Goal: Complete application form

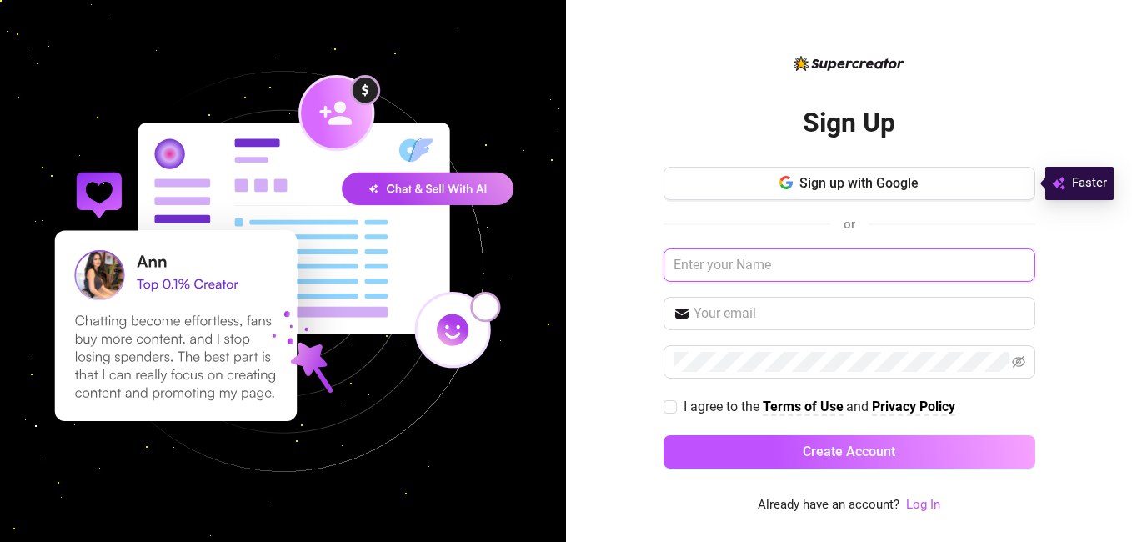
click at [744, 269] on input "text" at bounding box center [849, 264] width 372 height 33
type input "Duke 0bare"
click at [740, 308] on input "text" at bounding box center [859, 313] width 332 height 20
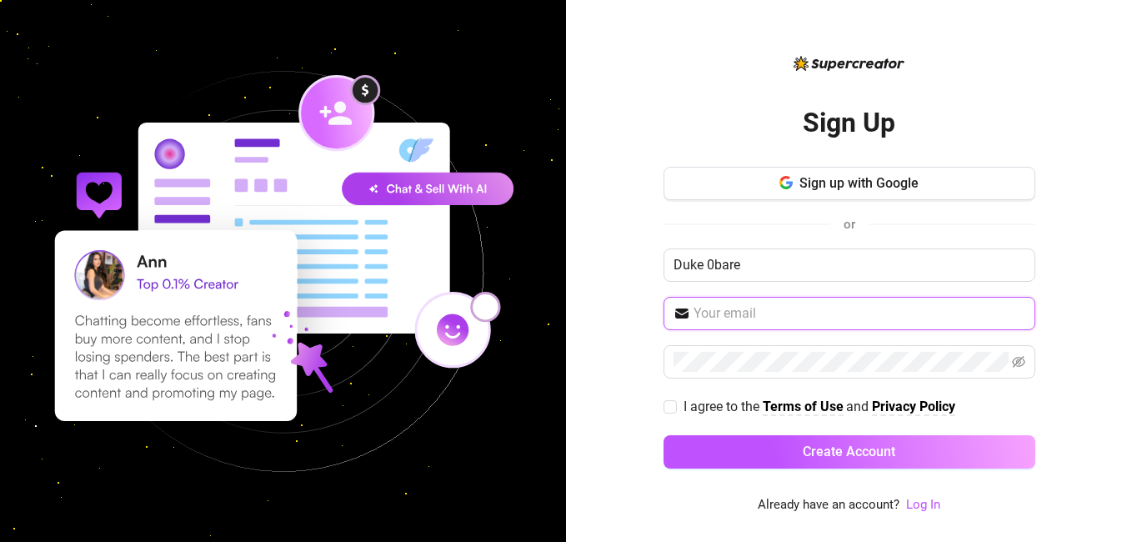
type input "dukeobare2@gmail.com"
click at [671, 400] on input "I agree to the Terms of Use and Privacy Policy" at bounding box center [669, 406] width 12 height 12
checkbox input "true"
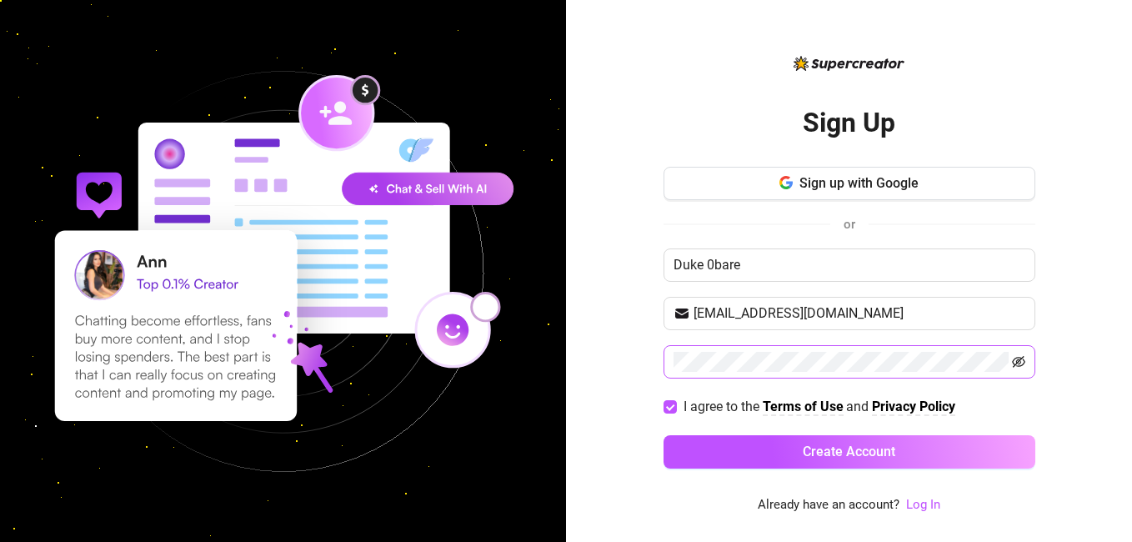
click at [1015, 358] on icon "eye-invisible" at bounding box center [1018, 362] width 13 height 12
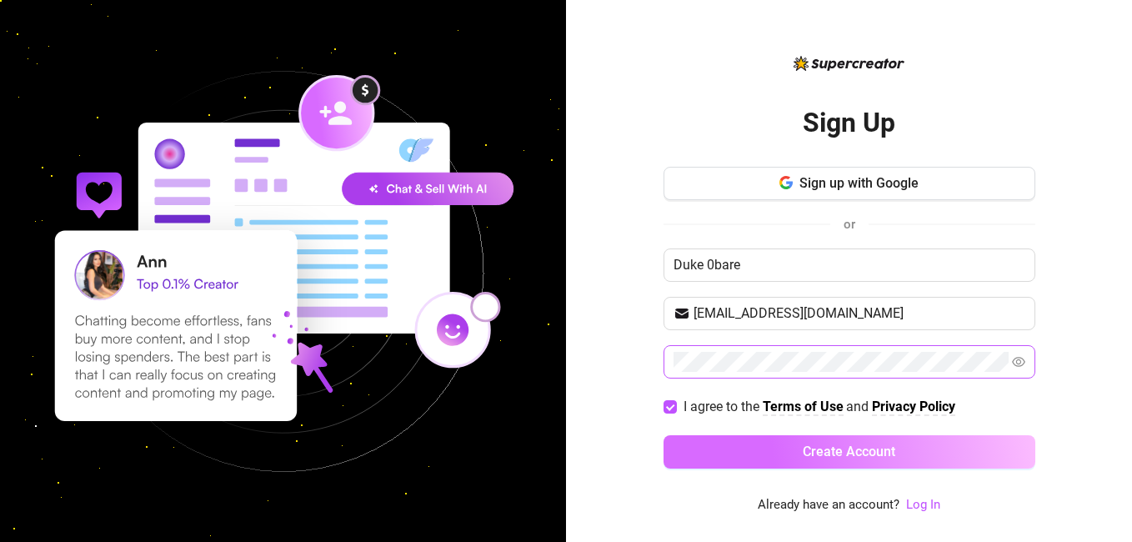
click at [884, 454] on span "Create Account" at bounding box center [849, 451] width 93 height 16
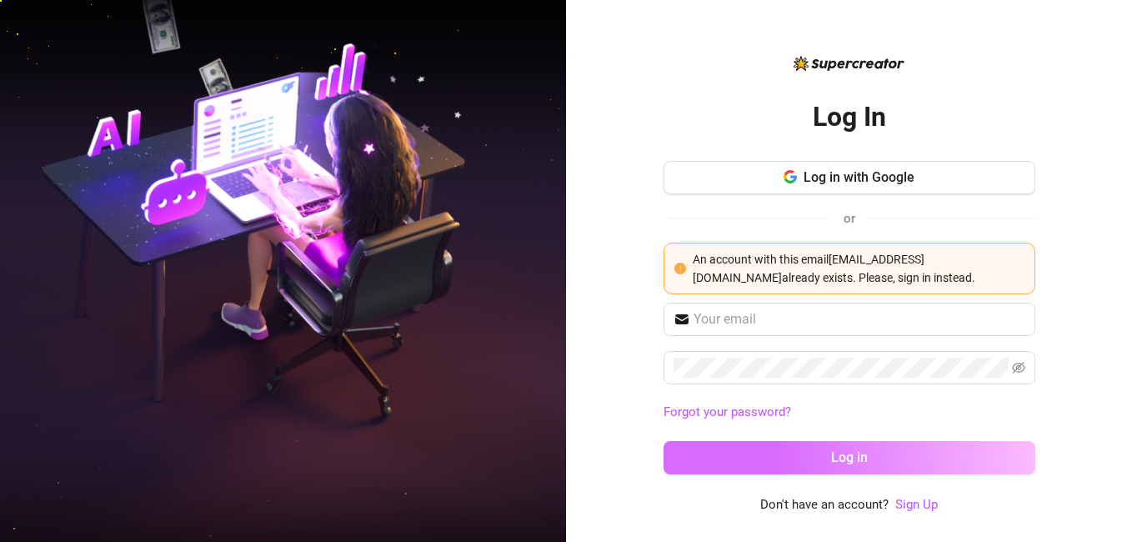
click at [859, 445] on button "Log in" at bounding box center [849, 457] width 372 height 33
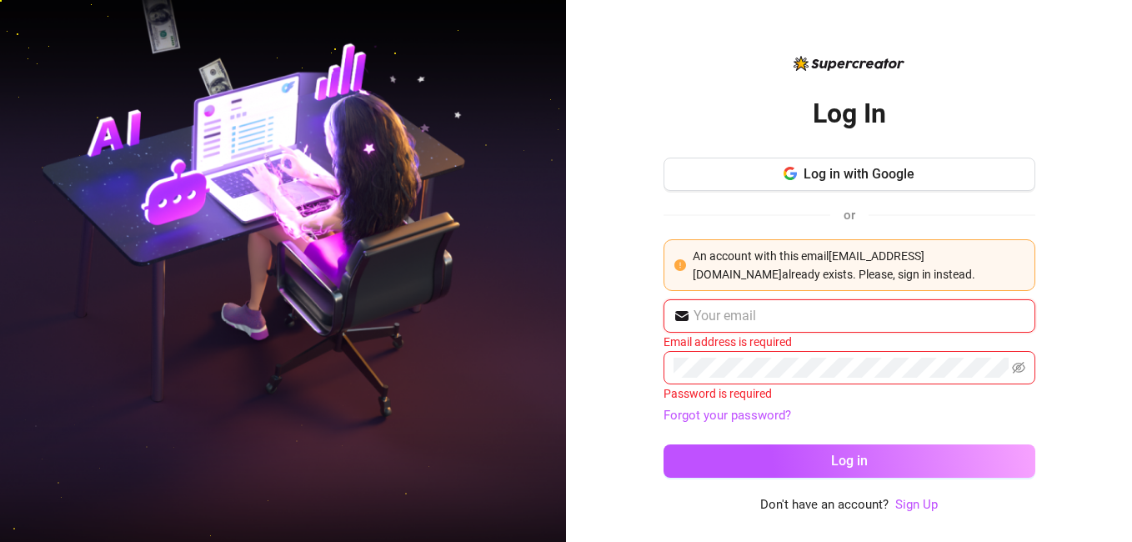
click at [805, 313] on input "text" at bounding box center [859, 316] width 332 height 20
type input "dukeobare2@gmail.com"
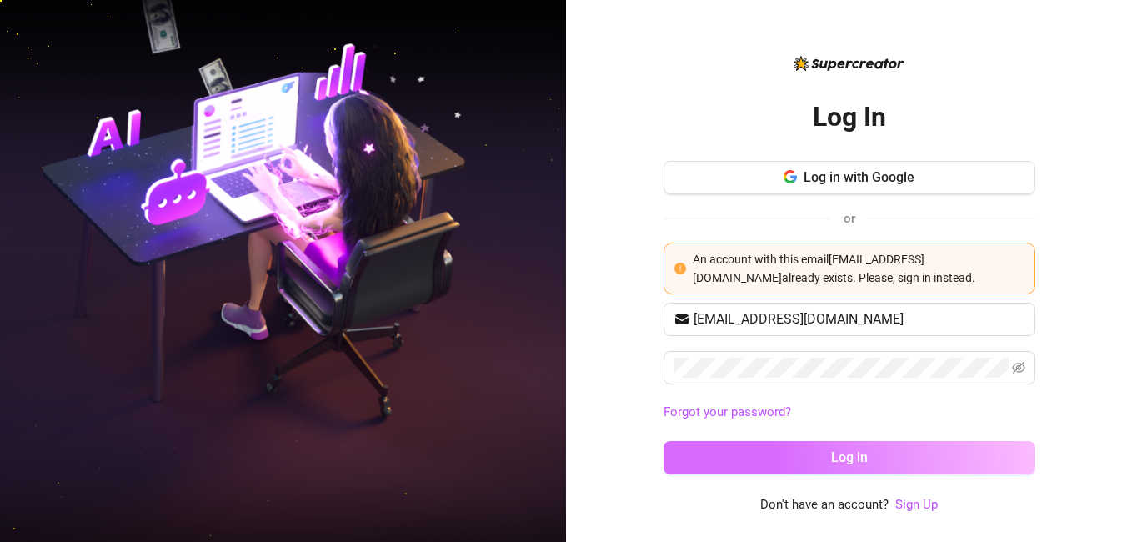
click at [883, 468] on button "Log in" at bounding box center [849, 457] width 372 height 33
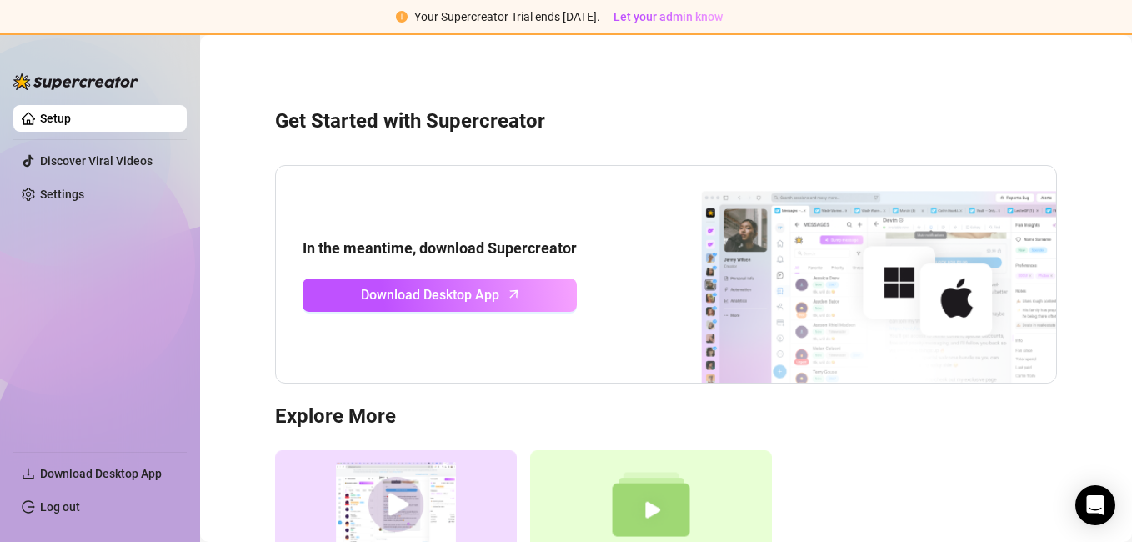
click at [695, 539] on img at bounding box center [651, 504] width 242 height 109
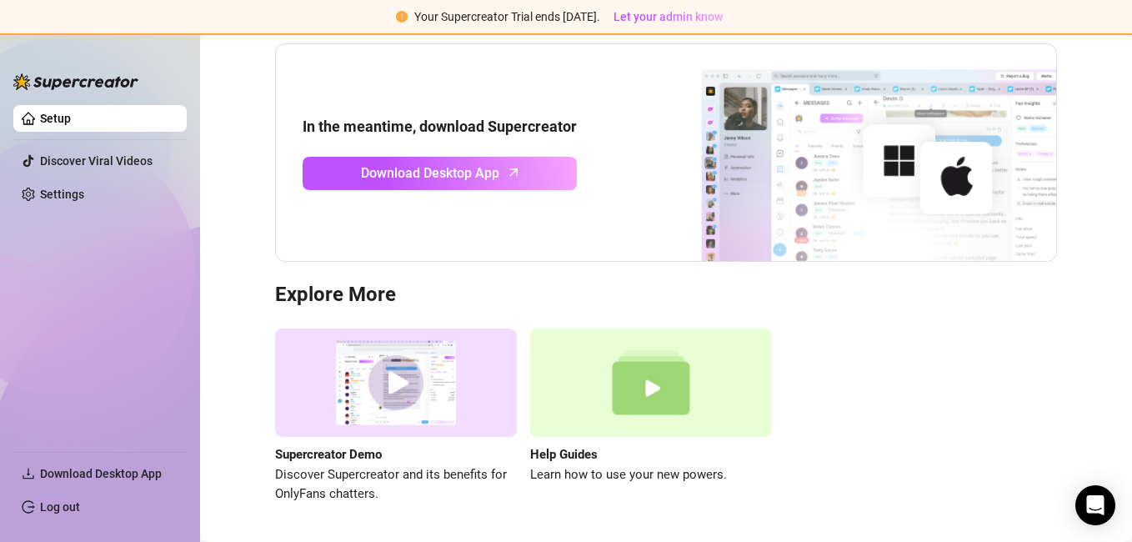
scroll to position [95, 0]
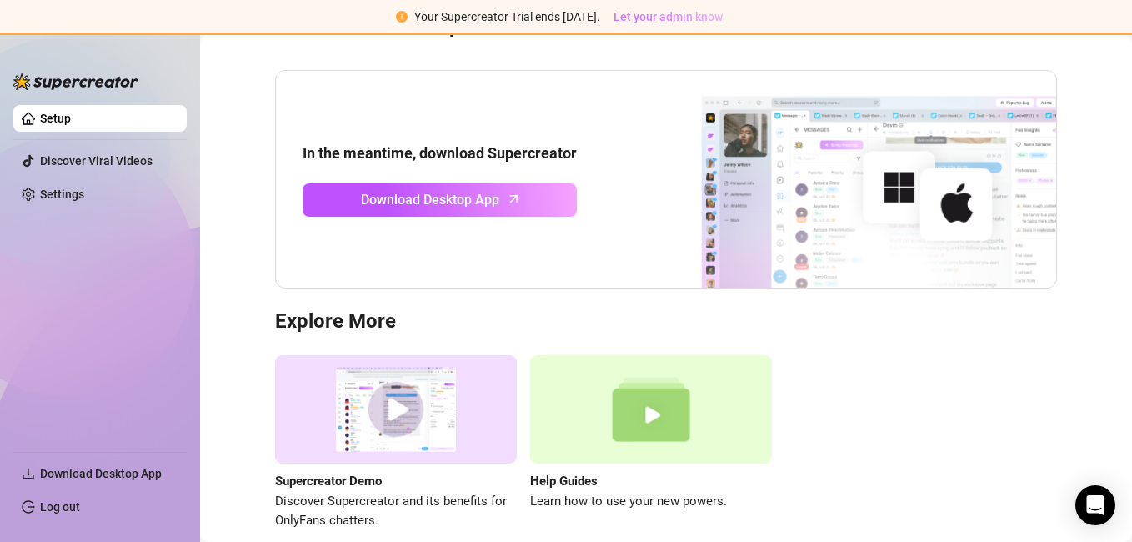
click at [662, 20] on span "Let your admin know" at bounding box center [667, 16] width 109 height 13
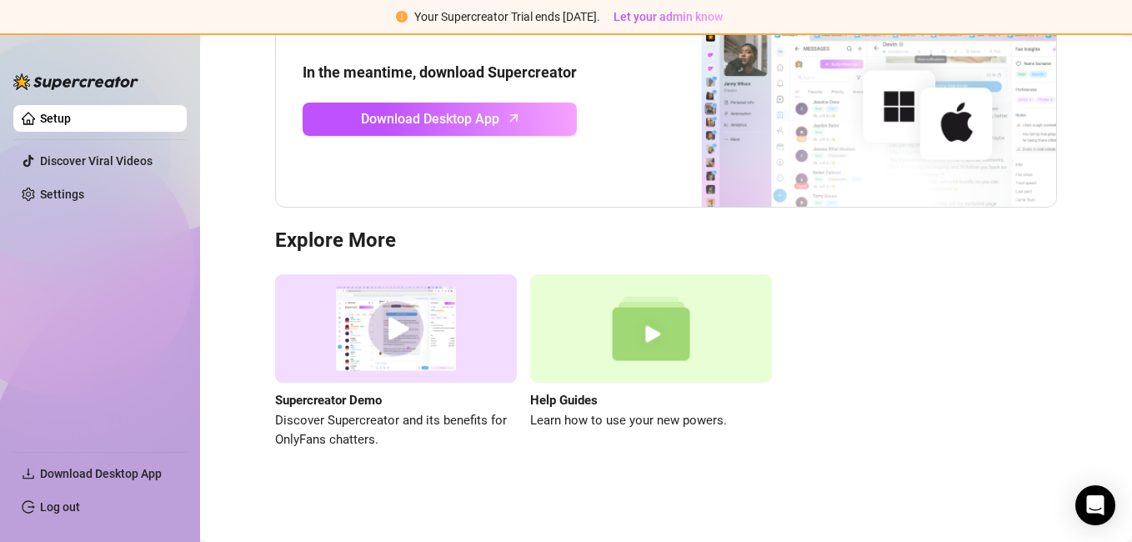
click at [71, 118] on link "Setup" at bounding box center [55, 118] width 31 height 13
click at [793, 152] on img at bounding box center [847, 98] width 417 height 217
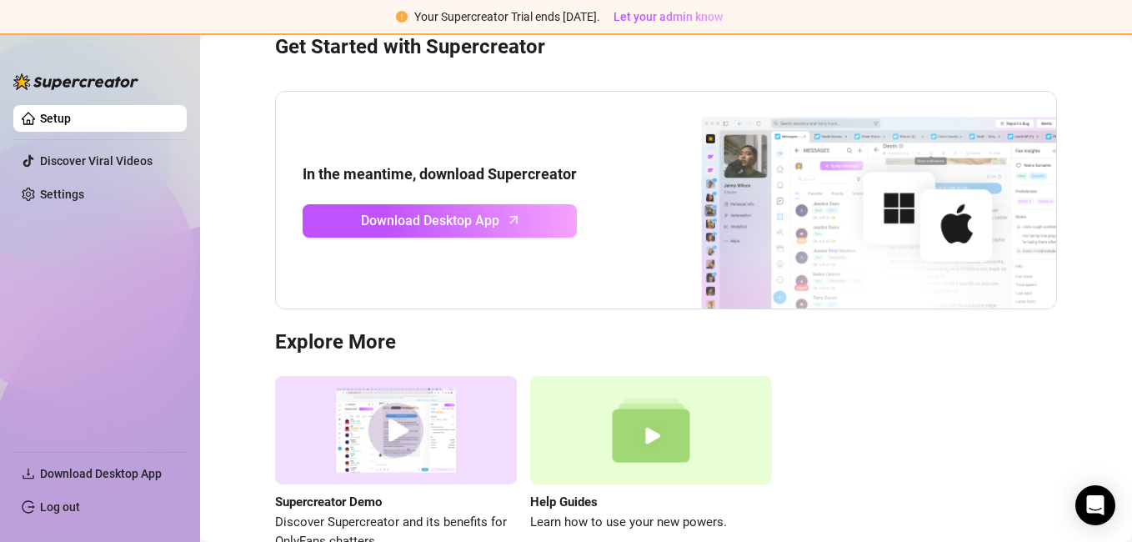
scroll to position [57, 0]
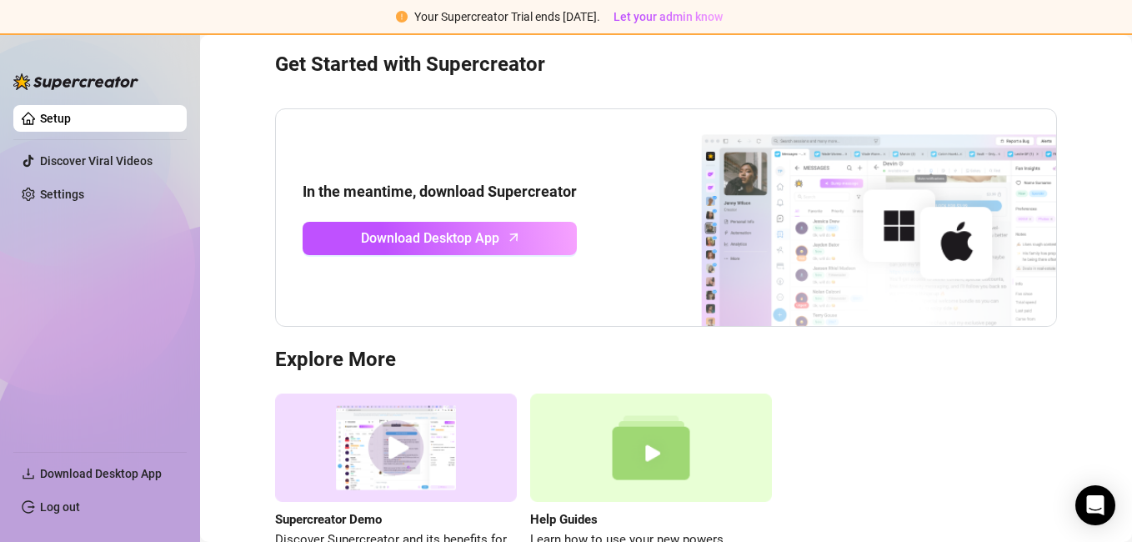
click at [816, 201] on img at bounding box center [847, 217] width 417 height 217
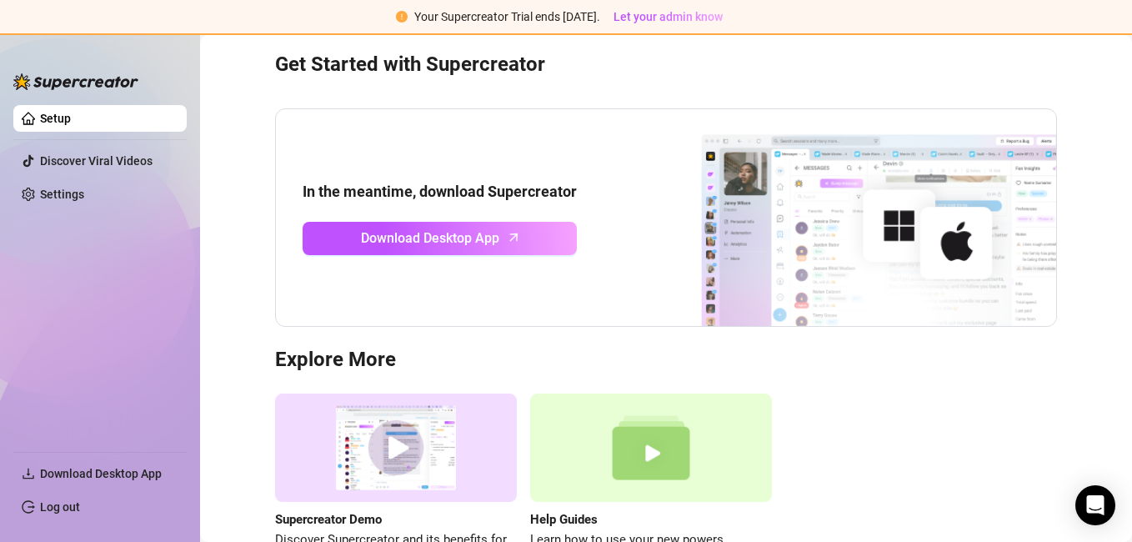
click at [816, 201] on img at bounding box center [847, 217] width 417 height 217
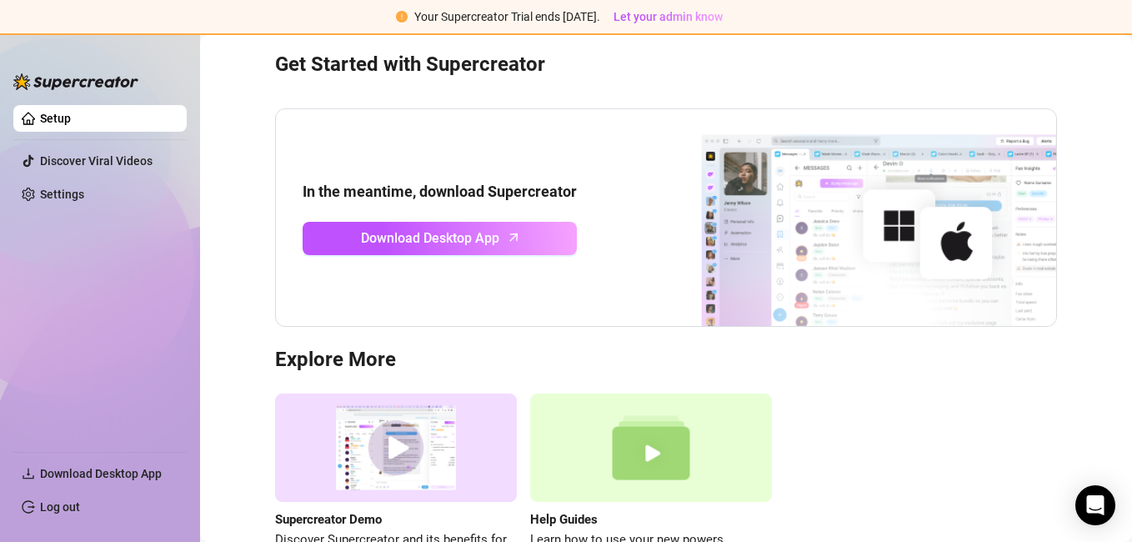
click at [816, 201] on img at bounding box center [847, 217] width 417 height 217
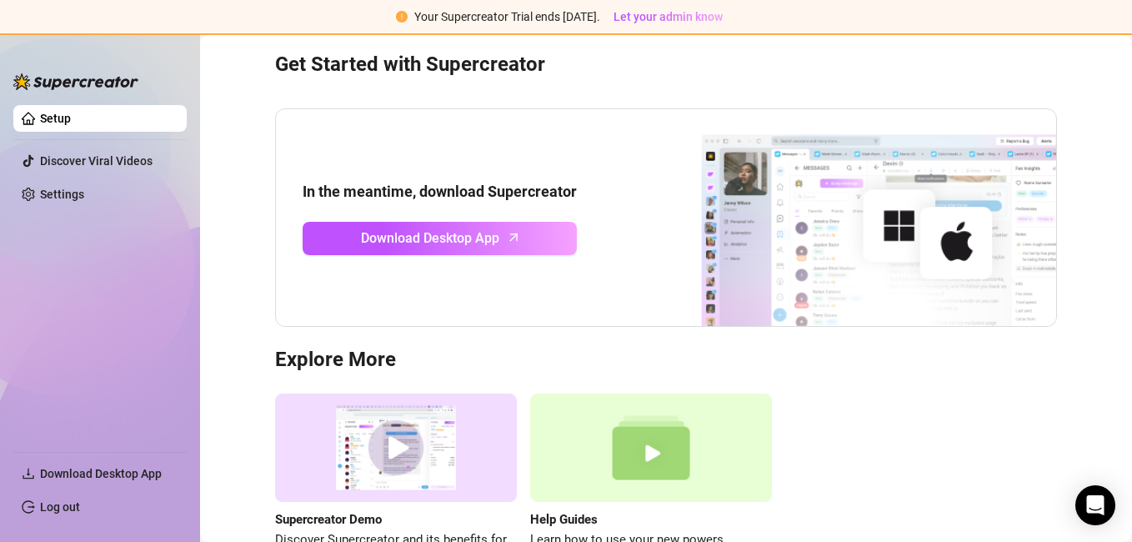
click at [816, 201] on img at bounding box center [847, 217] width 417 height 217
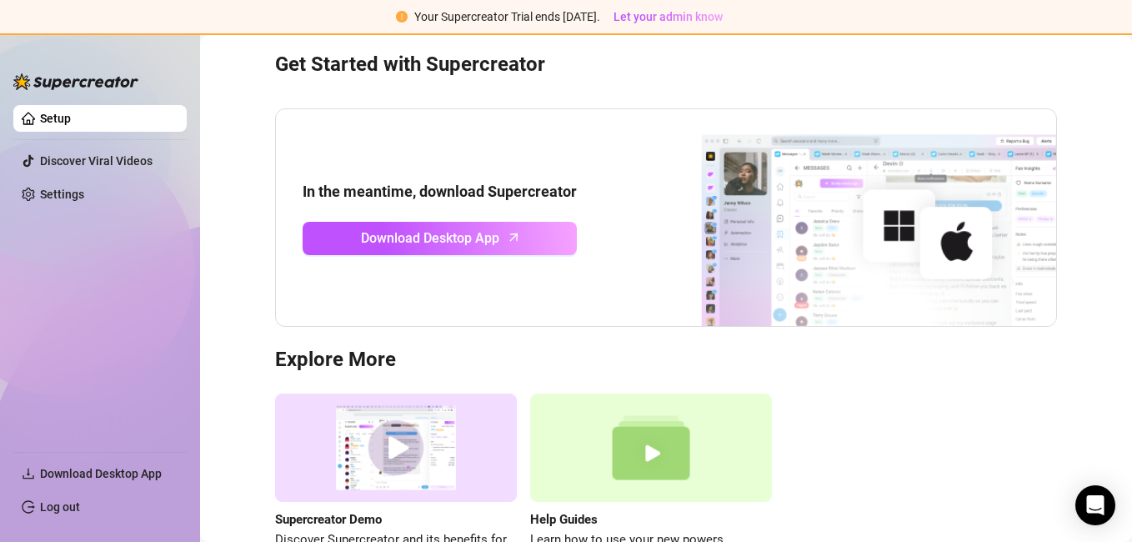
click at [816, 201] on img at bounding box center [847, 217] width 417 height 217
drag, startPoint x: 816, startPoint y: 201, endPoint x: 669, endPoint y: 375, distance: 227.7
click at [669, 375] on div "Get Started with Supercreator In the meantime, download Supercreator Download D…" at bounding box center [666, 300] width 898 height 621
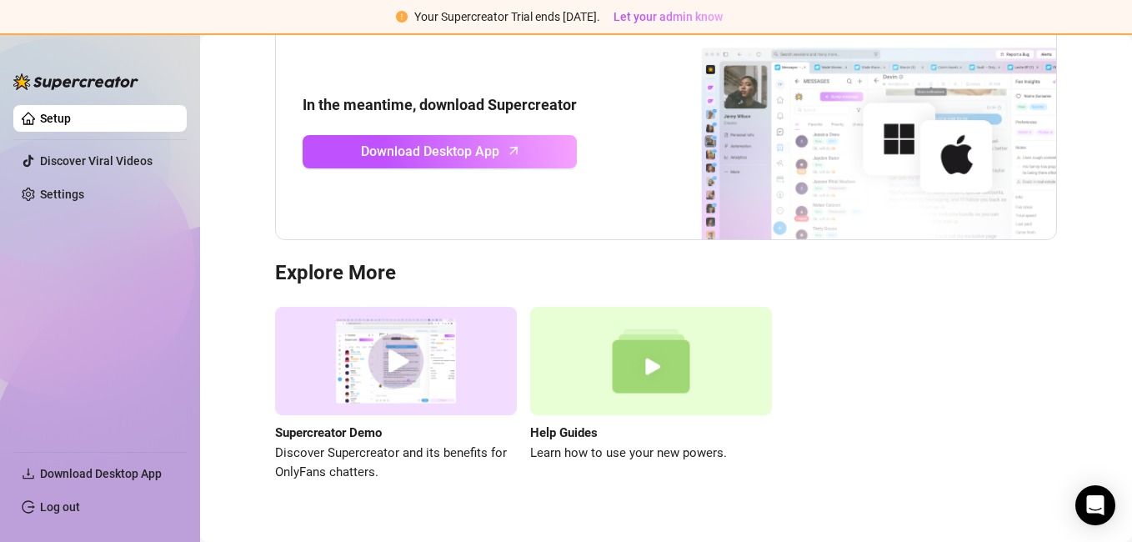
scroll to position [144, 0]
